Goal: Task Accomplishment & Management: Complete application form

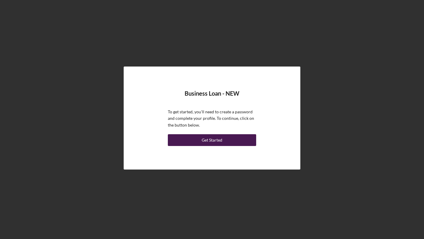
click at [215, 142] on div "Get Started" at bounding box center [212, 140] width 21 height 12
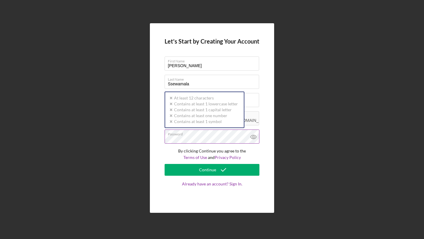
click at [197, 135] on div "Password Icon/icon-validation-no At least 12 characters Icon/icon-validation-no…" at bounding box center [212, 137] width 95 height 15
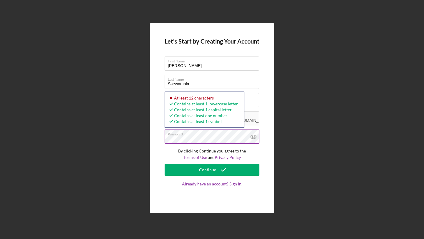
click at [255, 137] on icon at bounding box center [253, 137] width 15 height 15
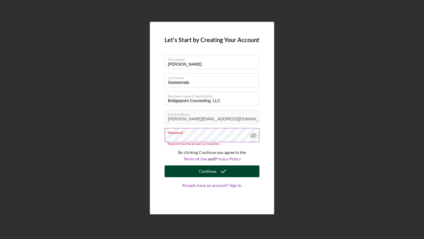
click at [218, 173] on icon "submit" at bounding box center [223, 171] width 15 height 15
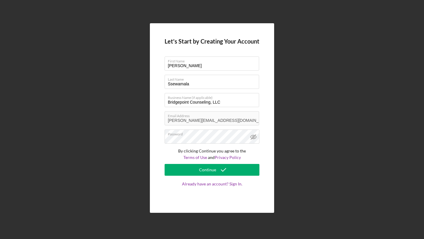
click at [165, 156] on p "By clicking Continue you agree to the Terms of Use and Privacy Policy" at bounding box center [212, 154] width 95 height 13
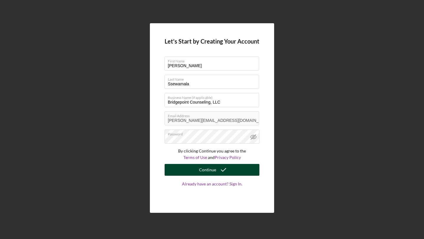
click at [210, 170] on div "Continue" at bounding box center [207, 170] width 17 height 12
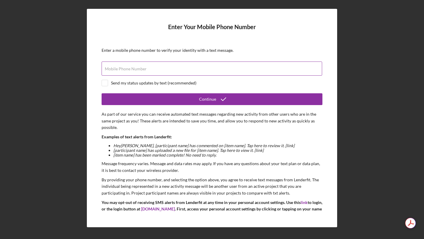
click at [172, 64] on div "Mobile Phone Number" at bounding box center [212, 69] width 221 height 15
type input "[PHONE_NUMBER]"
click at [105, 83] on input "checkbox" at bounding box center [105, 83] width 6 height 6
checkbox input "true"
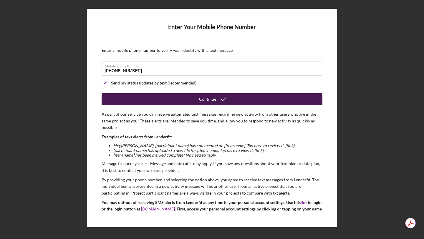
click at [192, 99] on button "Continue" at bounding box center [212, 99] width 221 height 12
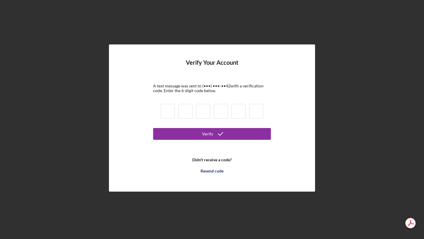
click at [165, 110] on input at bounding box center [168, 111] width 14 height 15
type input "8"
type input "0"
type input "2"
type input "3"
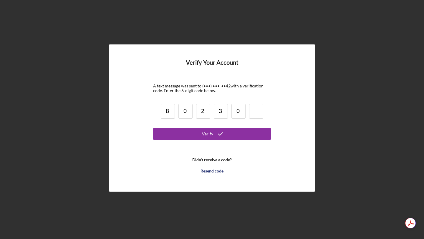
type input "0"
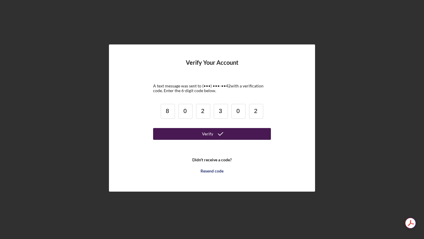
type input "2"
click at [187, 133] on button "Verify" at bounding box center [212, 134] width 118 height 12
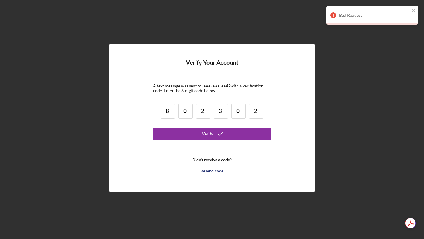
click at [226, 110] on input "3" at bounding box center [221, 111] width 14 height 15
type input "0"
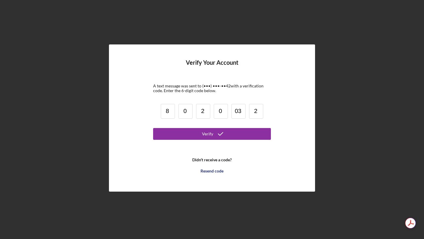
type input "3"
type input "2"
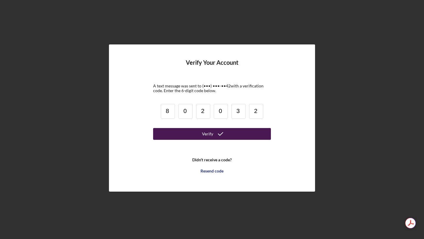
click at [207, 135] on div "Verify" at bounding box center [207, 134] width 11 height 12
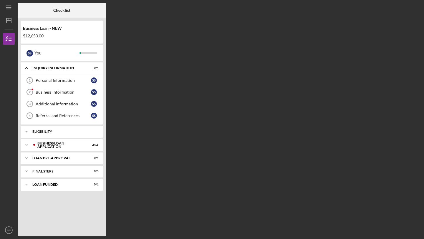
click at [26, 131] on icon "Icon/Expander" at bounding box center [27, 132] width 12 height 12
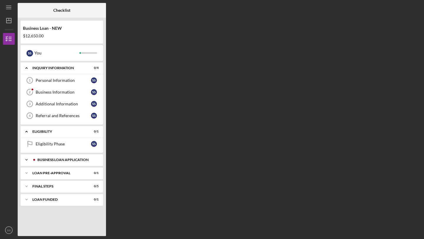
click at [26, 160] on icon "Icon/Expander" at bounding box center [27, 160] width 12 height 12
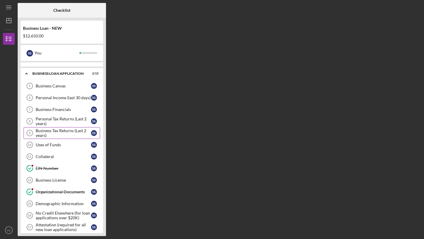
scroll to position [90, 0]
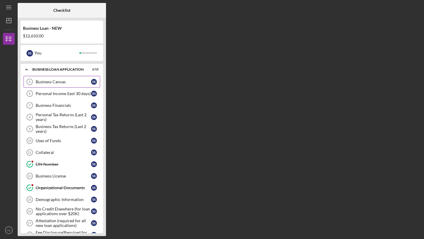
click at [68, 77] on link "Business Canvas 5 Business Canvas S S" at bounding box center [62, 82] width 77 height 12
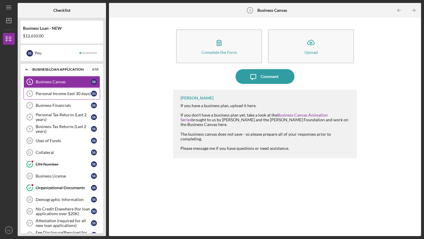
click at [60, 94] on div "Personal Income (last 30 days)" at bounding box center [63, 93] width 55 height 5
